Goal: Book appointment/travel/reservation

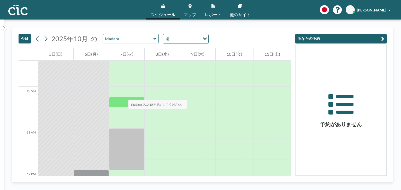
scroll to position [443, 0]
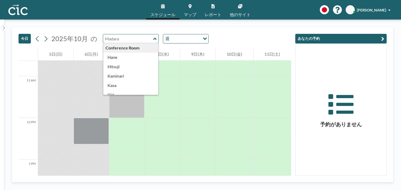
click at [147, 39] on input "text" at bounding box center [128, 38] width 50 height 9
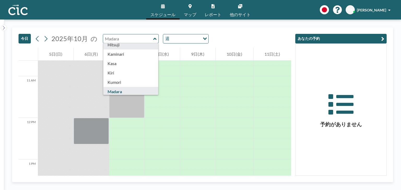
scroll to position [52, 0]
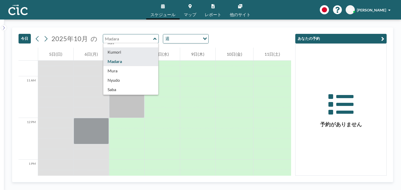
type input "Kumori"
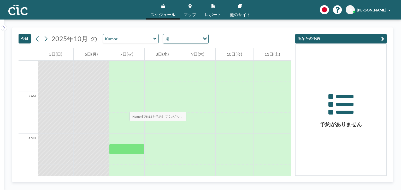
scroll to position [391, 0]
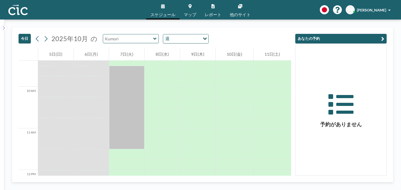
click at [127, 43] on input "text" at bounding box center [128, 38] width 50 height 9
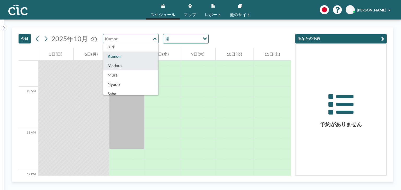
scroll to position [52, 0]
type input "Madara"
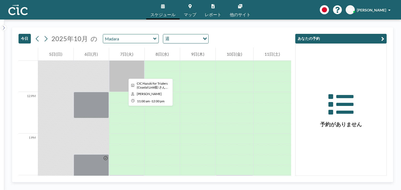
scroll to position [443, 0]
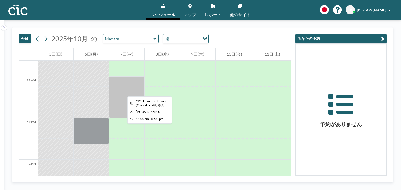
click at [124, 92] on div at bounding box center [126, 97] width 35 height 42
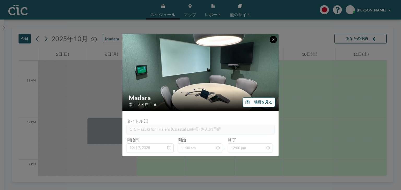
click at [276, 38] on button at bounding box center [272, 39] width 7 height 7
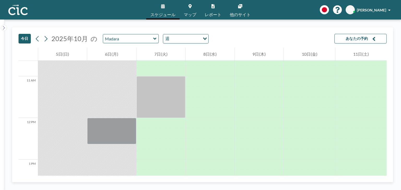
click at [153, 39] on icon at bounding box center [154, 39] width 3 height 2
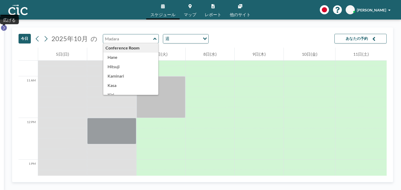
click at [3, 27] on icon at bounding box center [3, 27] width 3 height 5
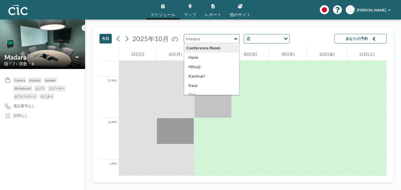
click at [77, 56] on icon at bounding box center [76, 57] width 3 height 5
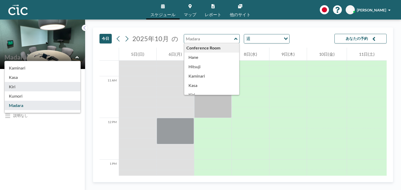
scroll to position [52, 0]
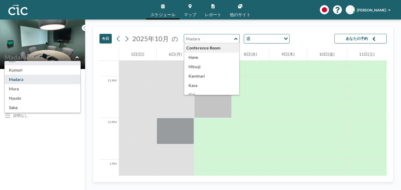
type input "Mura"
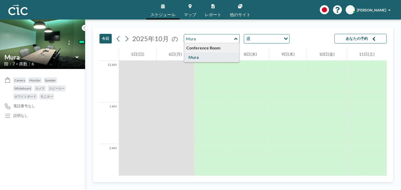
click at [78, 57] on icon at bounding box center [76, 57] width 3 height 5
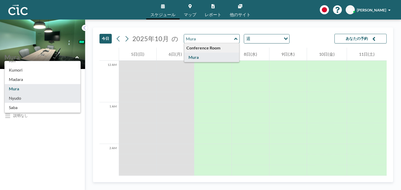
type input "Nyudo"
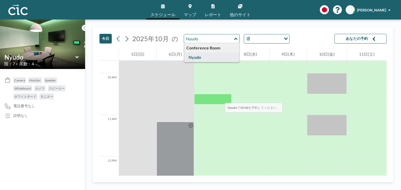
scroll to position [417, 0]
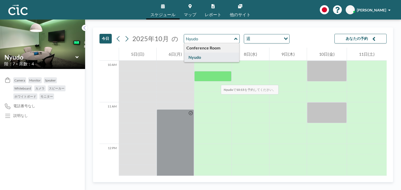
click at [215, 80] on div at bounding box center [212, 76] width 37 height 10
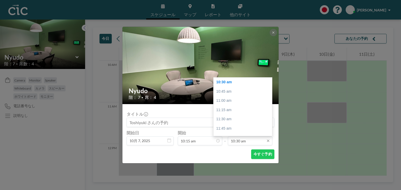
click at [240, 142] on input "10:30 am" at bounding box center [250, 141] width 44 height 9
click at [235, 96] on div "12:15 pm" at bounding box center [243, 94] width 61 height 9
type input "12:15 pm"
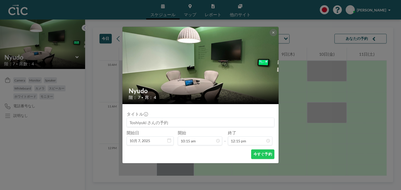
scroll to position [455, 0]
click at [263, 154] on button "今すぐ予約" at bounding box center [262, 155] width 23 height 10
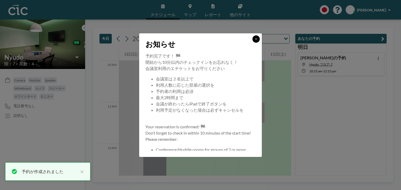
click at [255, 38] on icon at bounding box center [255, 39] width 3 height 3
